Goal: Check status: Check status

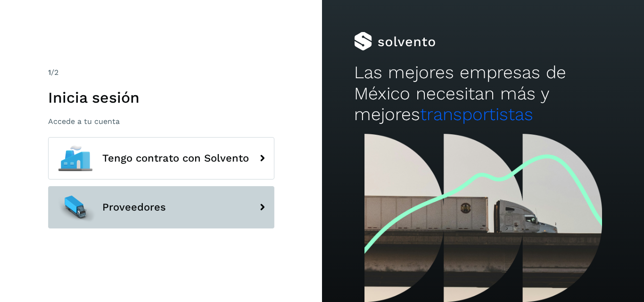
click at [130, 202] on span "Proveedores" at bounding box center [134, 207] width 64 height 11
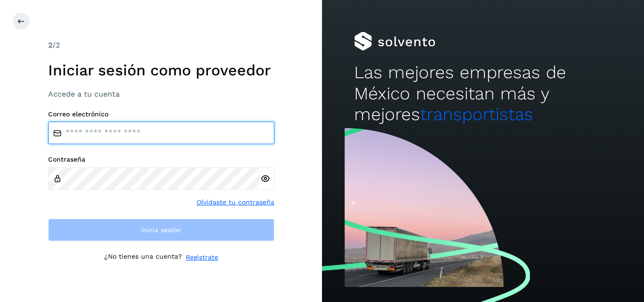
click at [140, 133] on input "email" at bounding box center [161, 133] width 226 height 23
type input "**********"
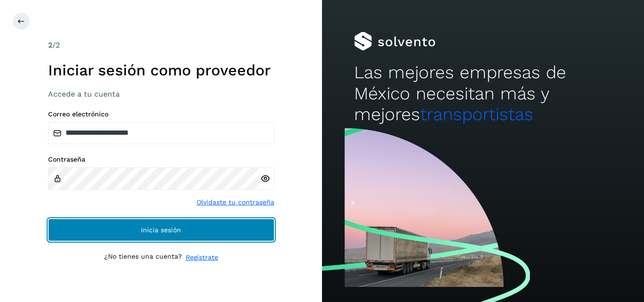
click at [115, 231] on button "Inicia sesión" at bounding box center [161, 230] width 226 height 23
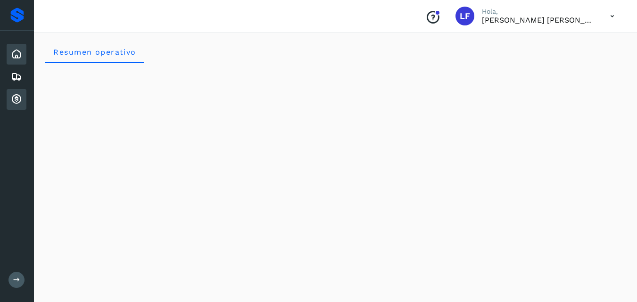
click at [15, 98] on icon at bounding box center [16, 99] width 11 height 11
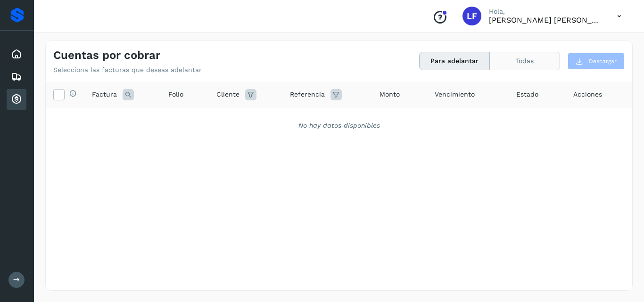
click at [493, 56] on button "Todas" at bounding box center [525, 60] width 70 height 17
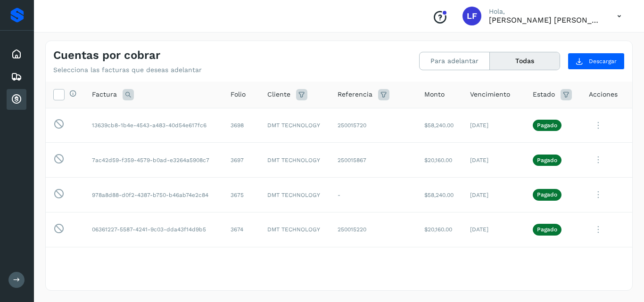
click at [532, 67] on button "Todas" at bounding box center [525, 60] width 70 height 17
click at [128, 94] on icon at bounding box center [128, 94] width 11 height 11
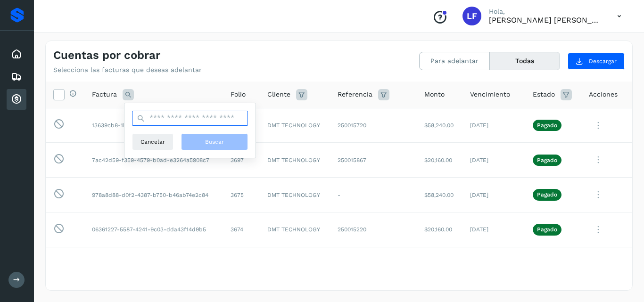
click at [174, 117] on input "text" at bounding box center [190, 118] width 116 height 15
type input "****"
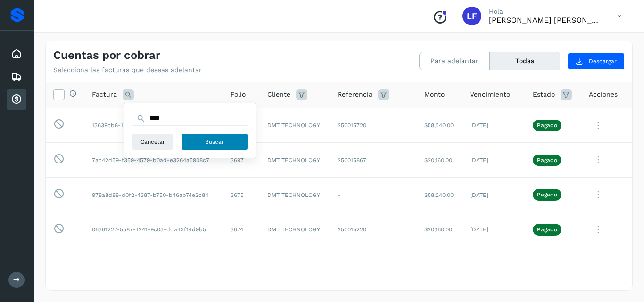
click at [196, 140] on button "Buscar" at bounding box center [214, 141] width 67 height 17
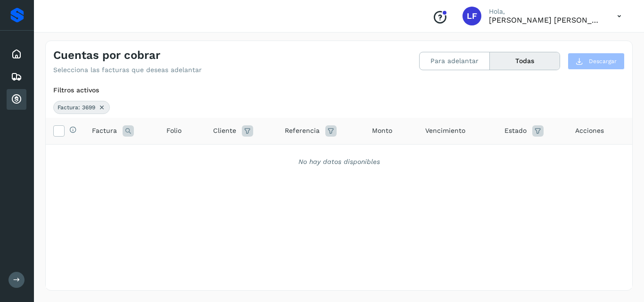
click at [56, 184] on div "Selecciona todas las facturas disponibles para adelanto Factura Folio Cliente R…" at bounding box center [339, 203] width 586 height 170
click at [101, 109] on icon at bounding box center [102, 108] width 8 height 8
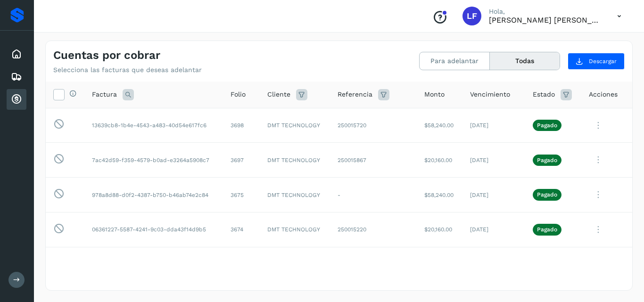
click at [530, 61] on button "Todas" at bounding box center [525, 60] width 70 height 17
click at [470, 63] on button "Para adelantar" at bounding box center [454, 60] width 70 height 17
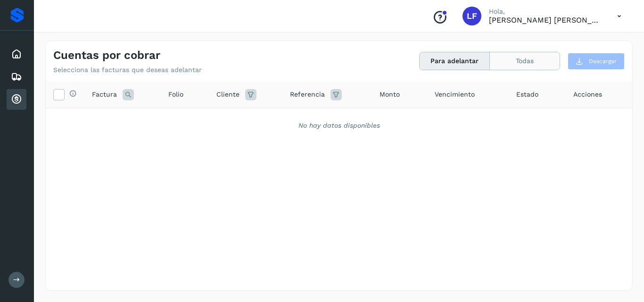
click at [507, 62] on button "Todas" at bounding box center [525, 60] width 70 height 17
